Goal: Transaction & Acquisition: Purchase product/service

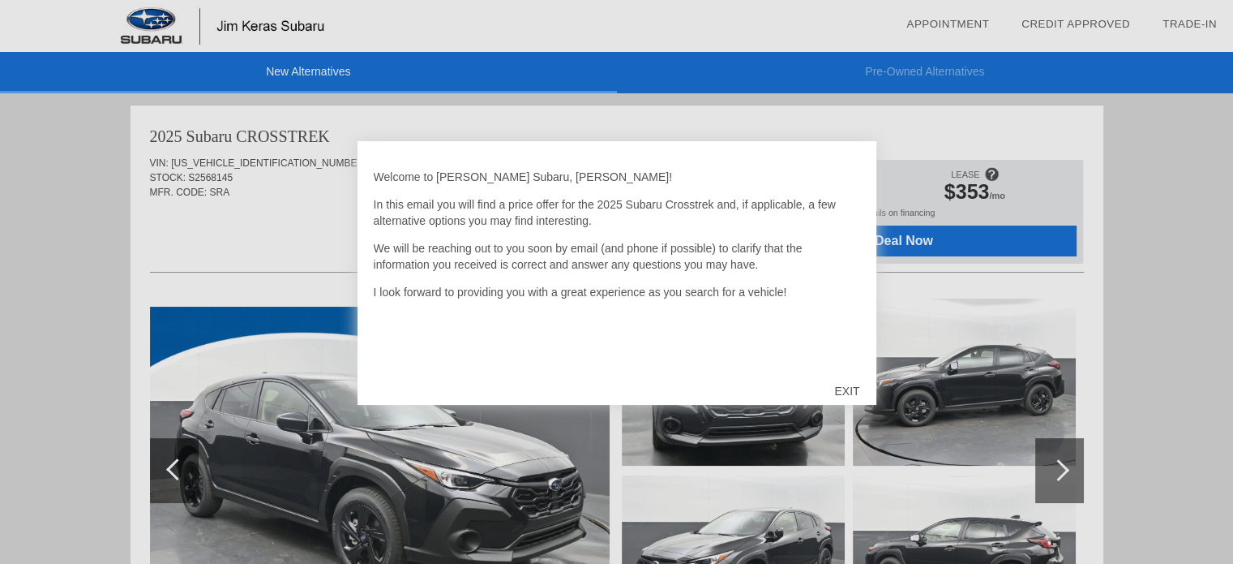
drag, startPoint x: 1168, startPoint y: 148, endPoint x: 1159, endPoint y: 154, distance: 11.3
click at [1160, 153] on div at bounding box center [616, 282] width 1233 height 564
click at [6, 412] on div at bounding box center [616, 282] width 1233 height 564
click at [853, 386] on div "EXIT" at bounding box center [847, 391] width 58 height 49
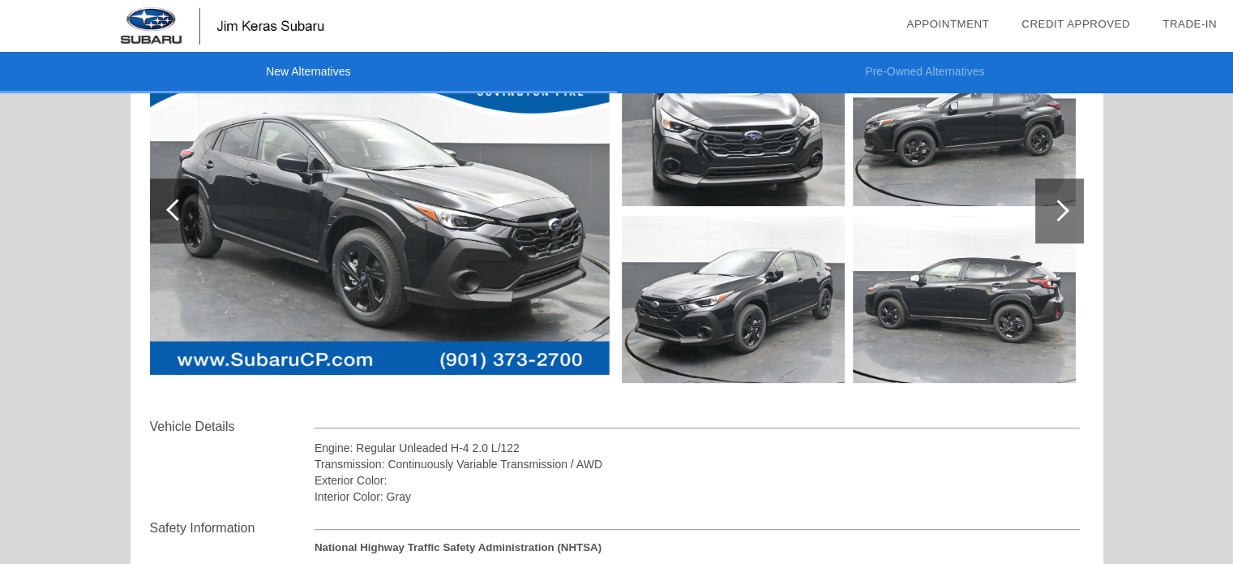
scroll to position [189, 0]
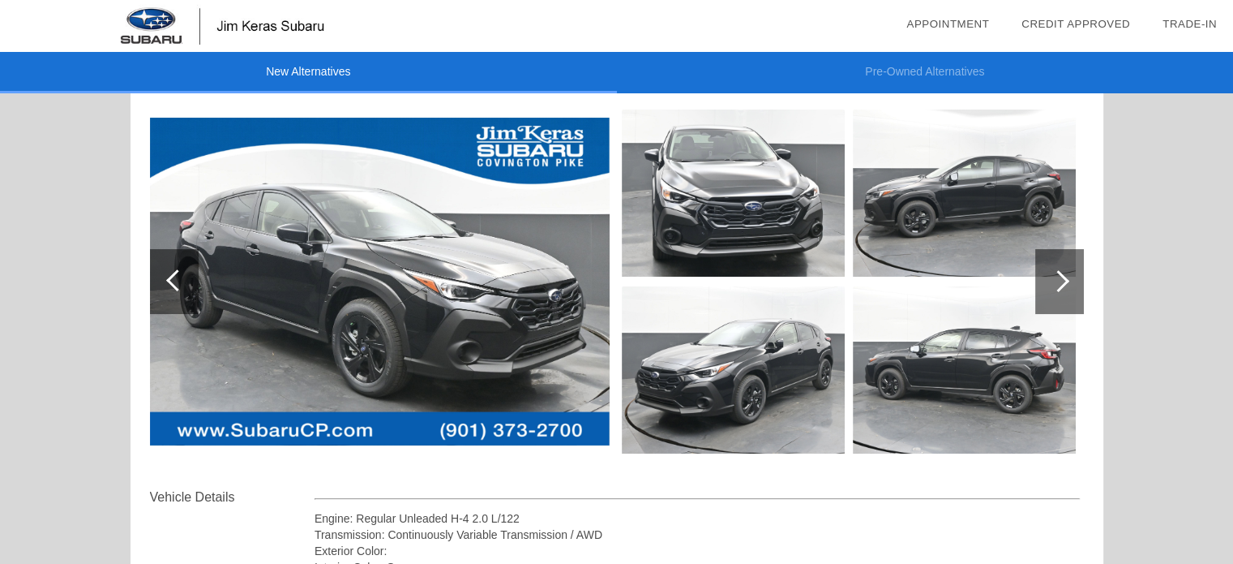
click at [1045, 278] on div at bounding box center [1060, 281] width 49 height 65
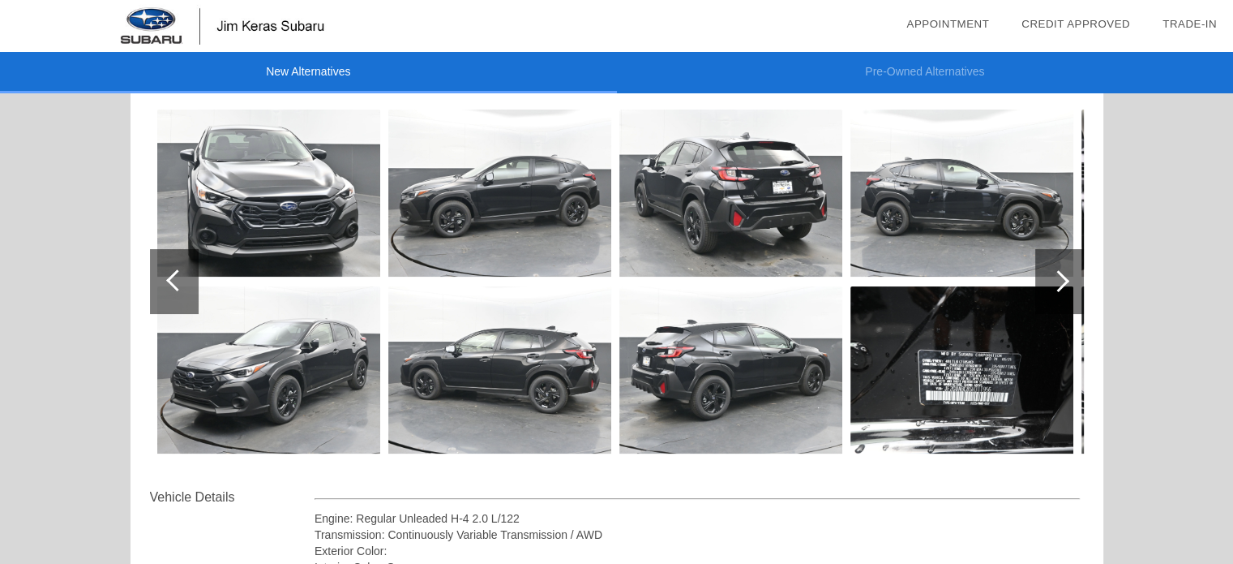
click at [1043, 278] on div at bounding box center [1060, 281] width 49 height 65
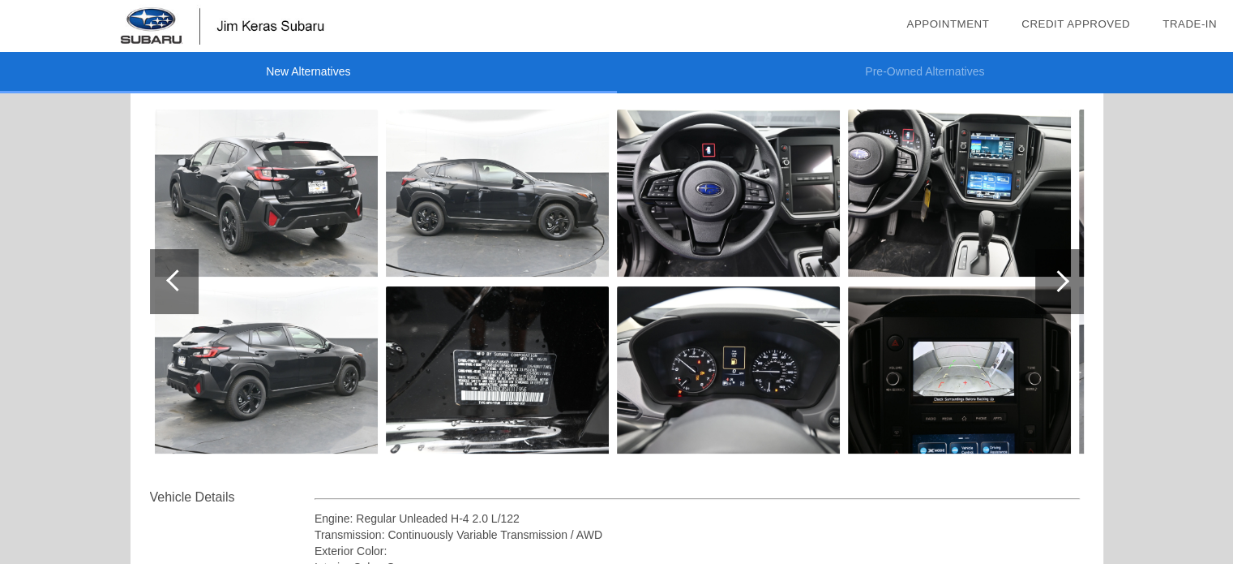
click at [1043, 278] on div at bounding box center [1060, 281] width 49 height 65
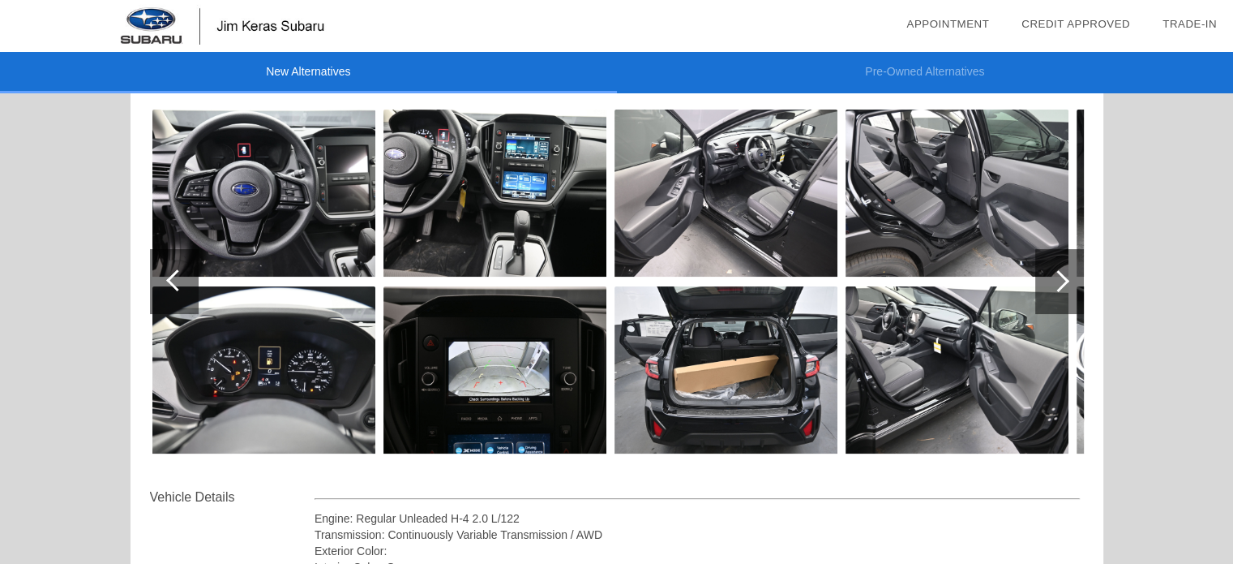
click at [1041, 278] on div at bounding box center [1060, 281] width 49 height 65
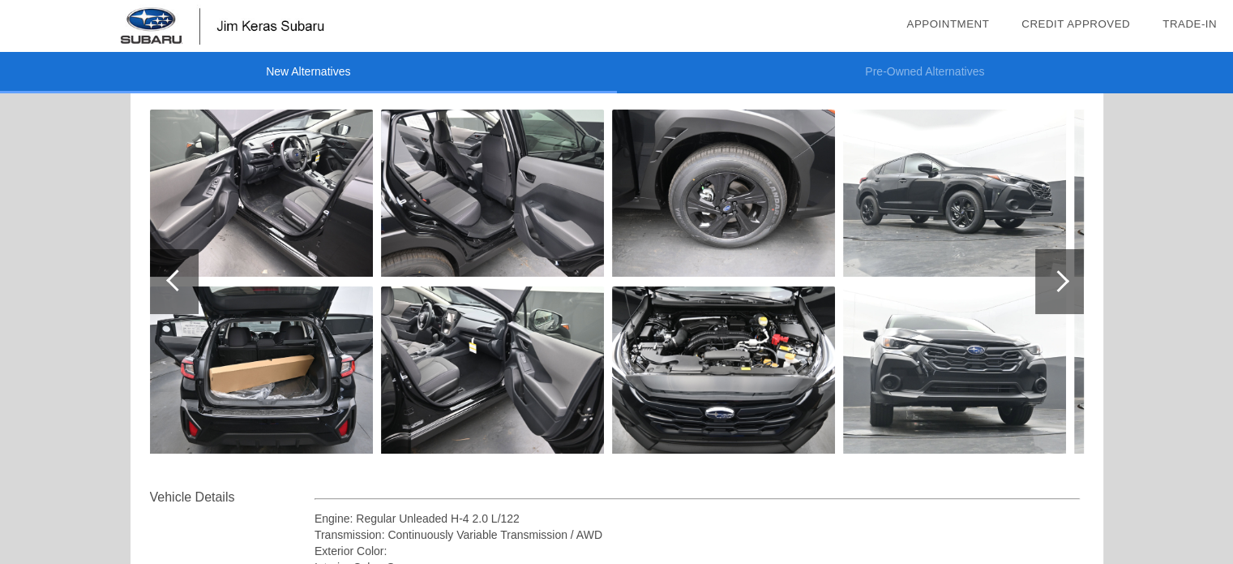
click at [1041, 278] on div at bounding box center [1060, 281] width 49 height 65
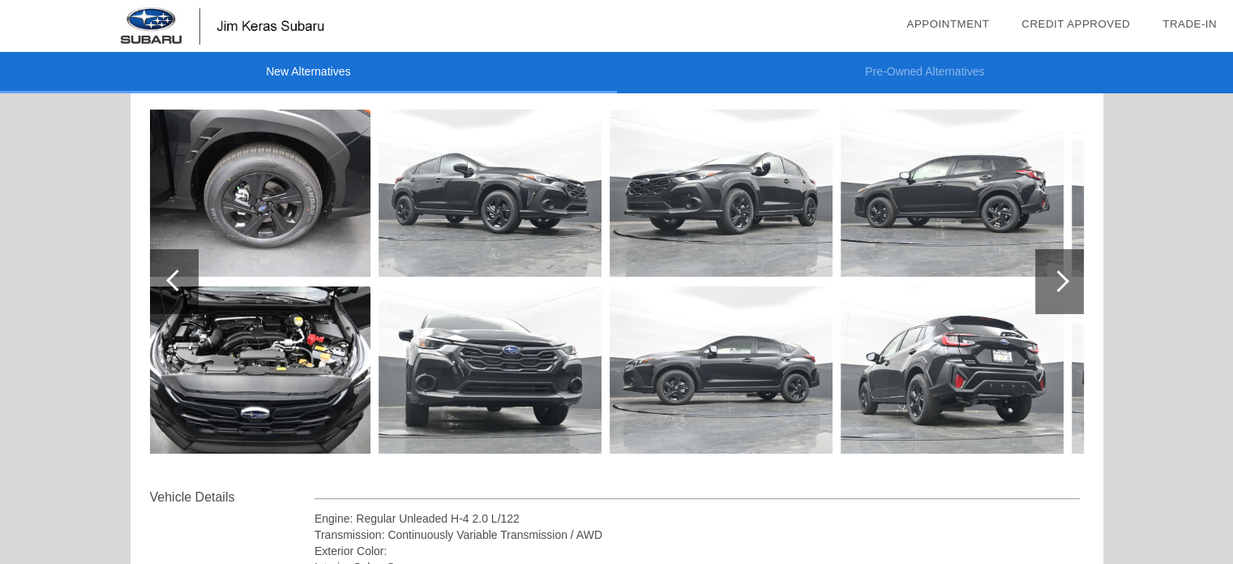
click at [1041, 278] on div at bounding box center [1060, 281] width 49 height 65
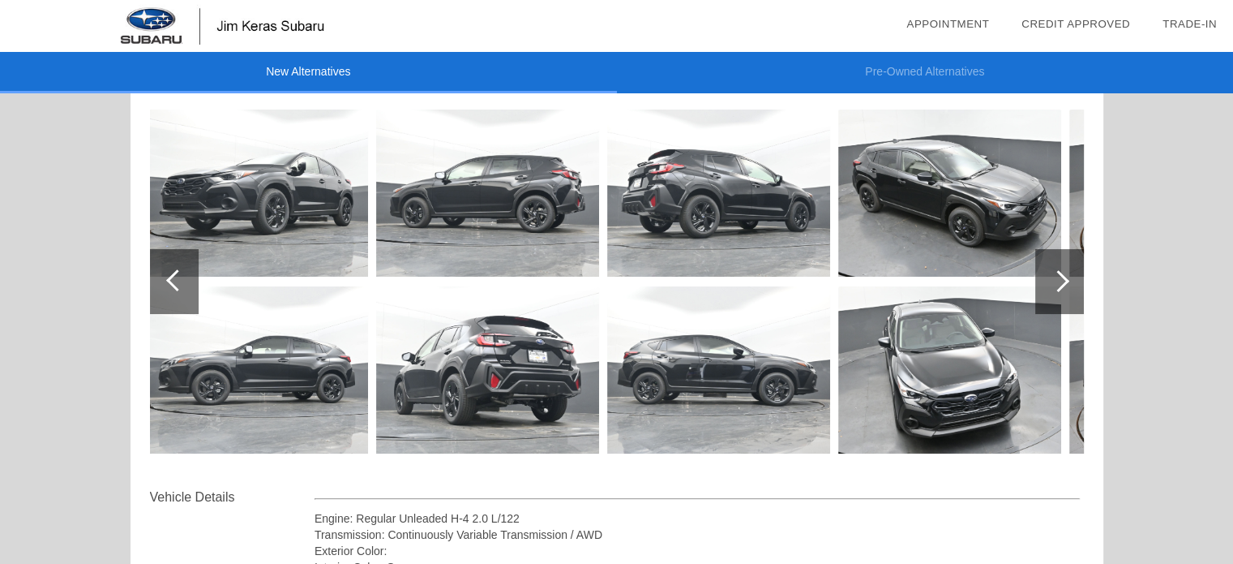
click at [1041, 278] on div at bounding box center [1060, 281] width 49 height 65
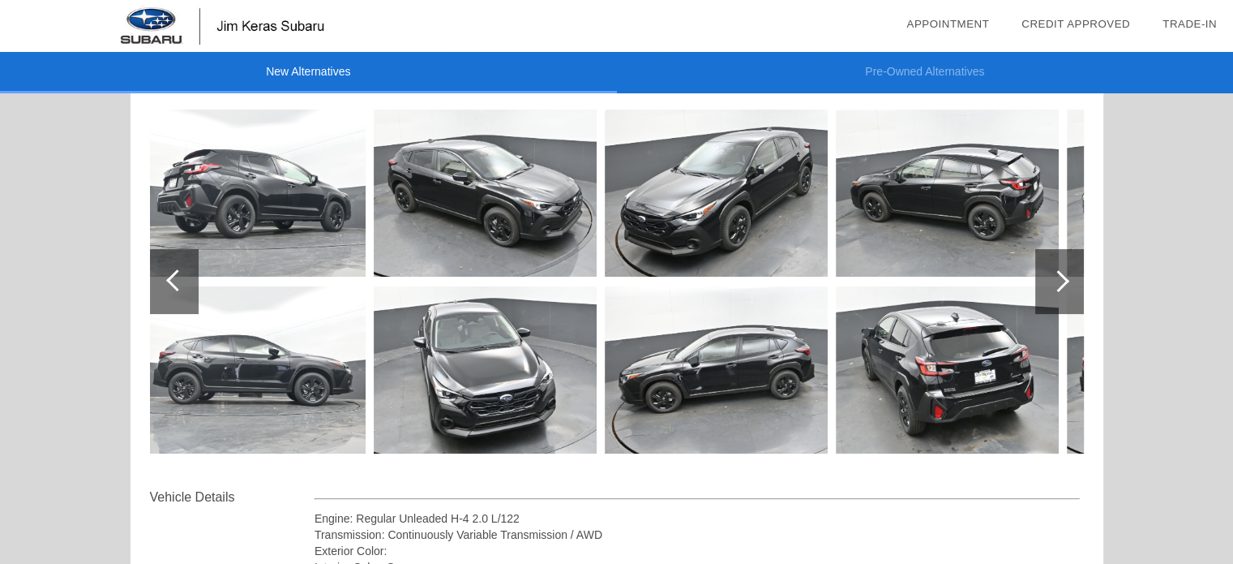
click at [1041, 278] on div at bounding box center [1060, 281] width 49 height 65
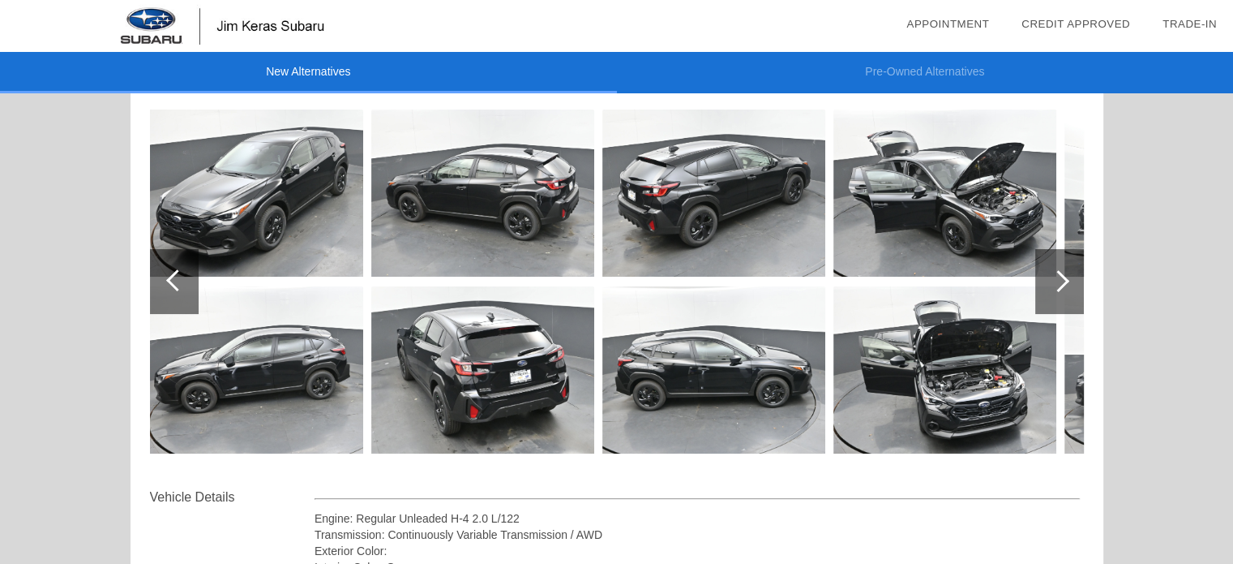
click at [1041, 278] on div at bounding box center [1060, 281] width 49 height 65
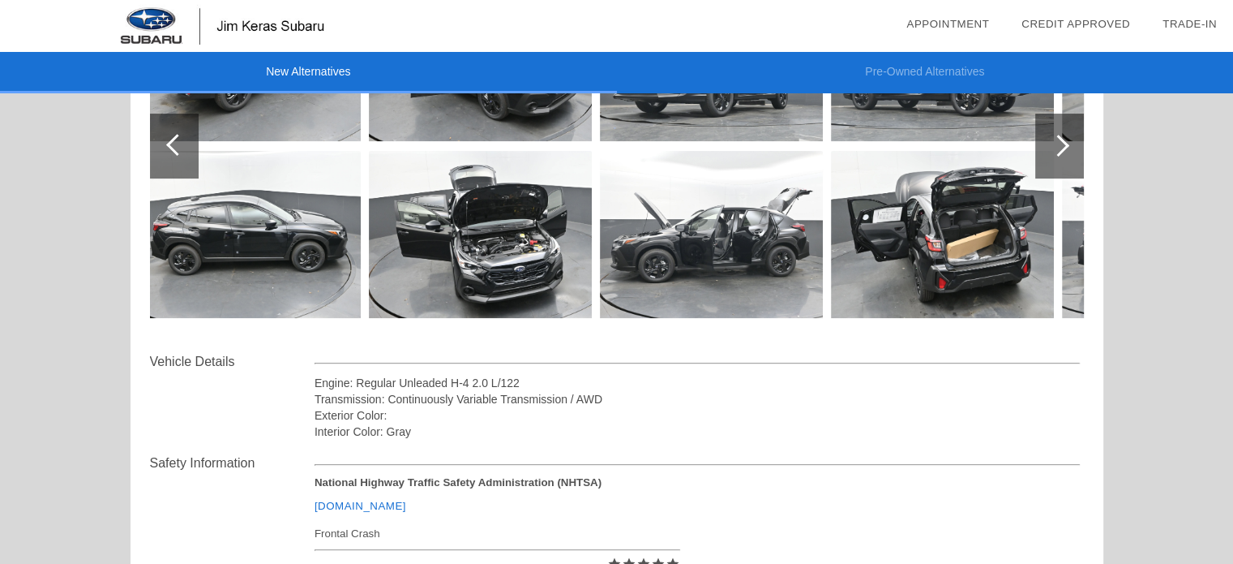
scroll to position [378, 0]
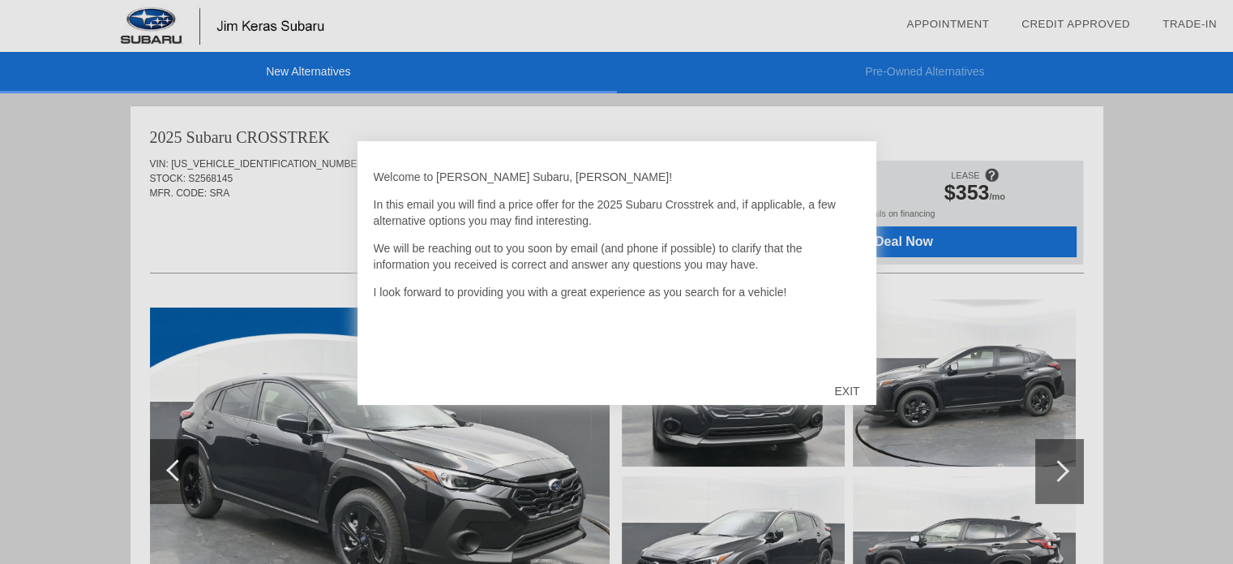
click at [49, 410] on div at bounding box center [616, 282] width 1233 height 564
click at [1191, 255] on div at bounding box center [616, 282] width 1233 height 564
click at [843, 393] on div "EXIT" at bounding box center [847, 391] width 58 height 49
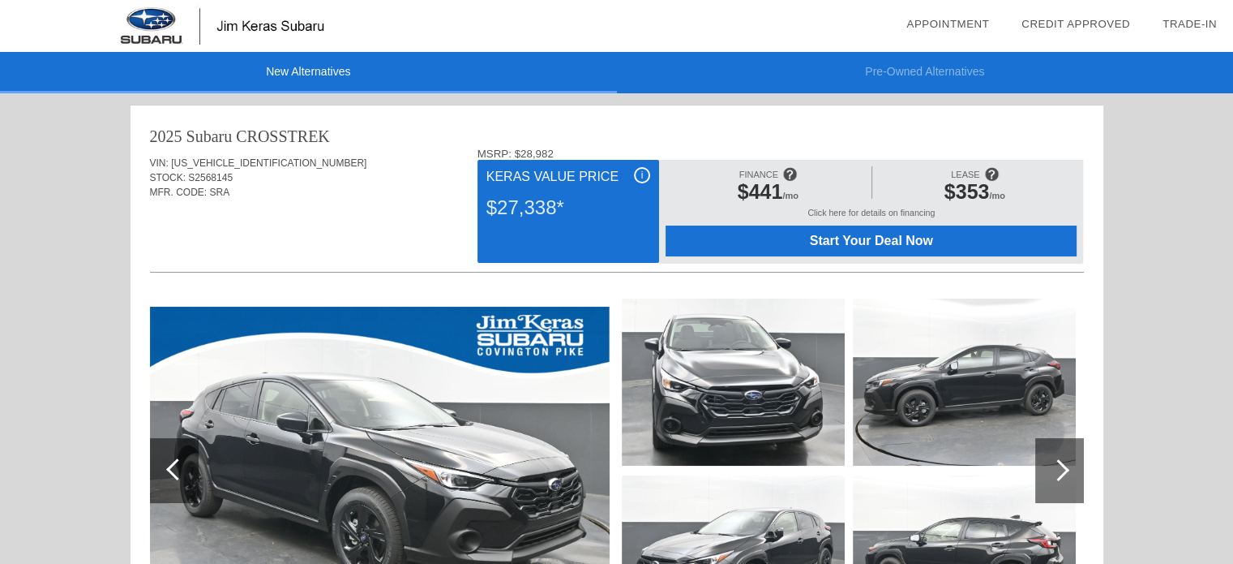
click at [895, 246] on span "Start Your Deal Now" at bounding box center [871, 241] width 371 height 15
